Goal: Find contact information: Find contact information

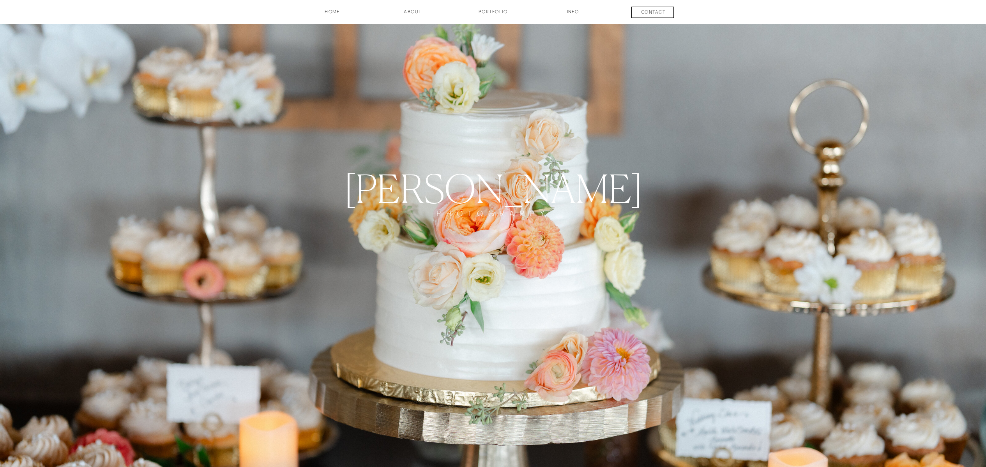
click at [571, 13] on h3 "INFO" at bounding box center [572, 14] width 39 height 13
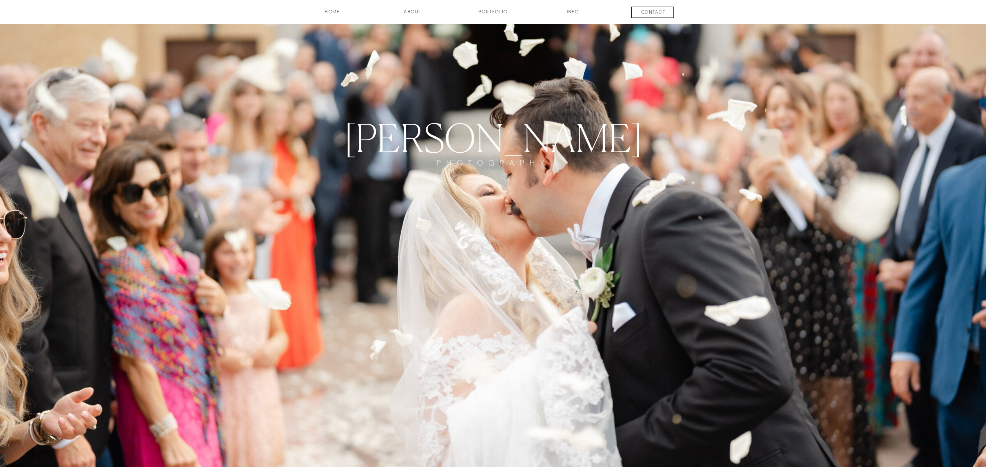
click at [411, 13] on h3 "about" at bounding box center [412, 14] width 39 height 13
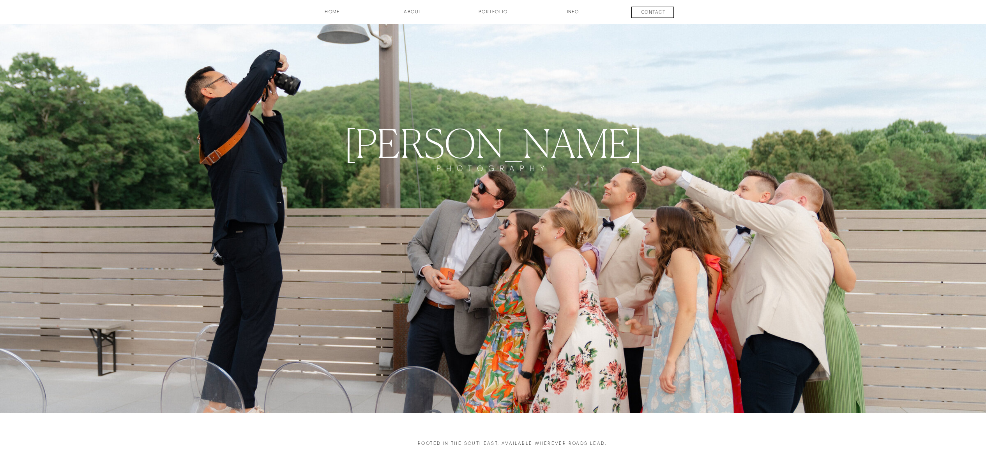
click at [633, 14] on h3 "contact" at bounding box center [653, 13] width 58 height 9
